Goal: Task Accomplishment & Management: Manage account settings

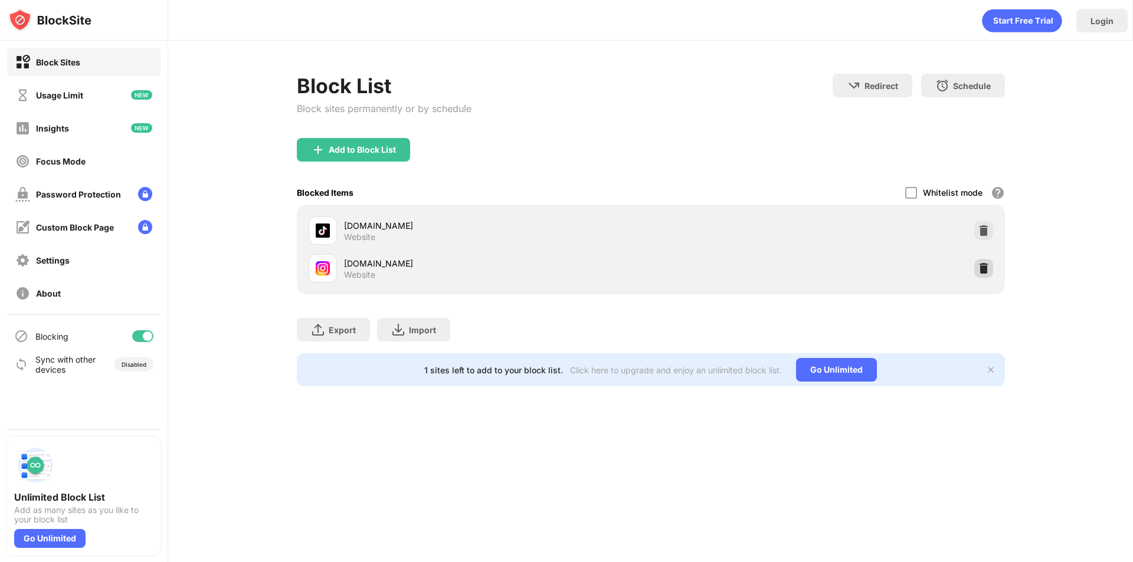
click at [979, 272] on img at bounding box center [984, 269] width 12 height 12
